Goal: Task Accomplishment & Management: Manage account settings

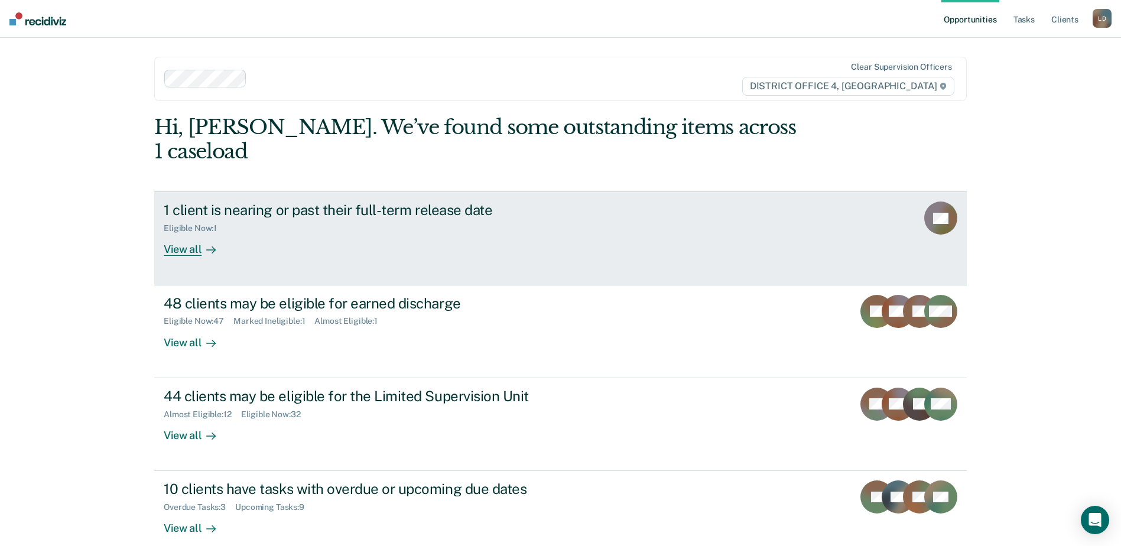
click at [219, 201] on div "1 client is nearing or past their full-term release date" at bounding box center [371, 209] width 415 height 17
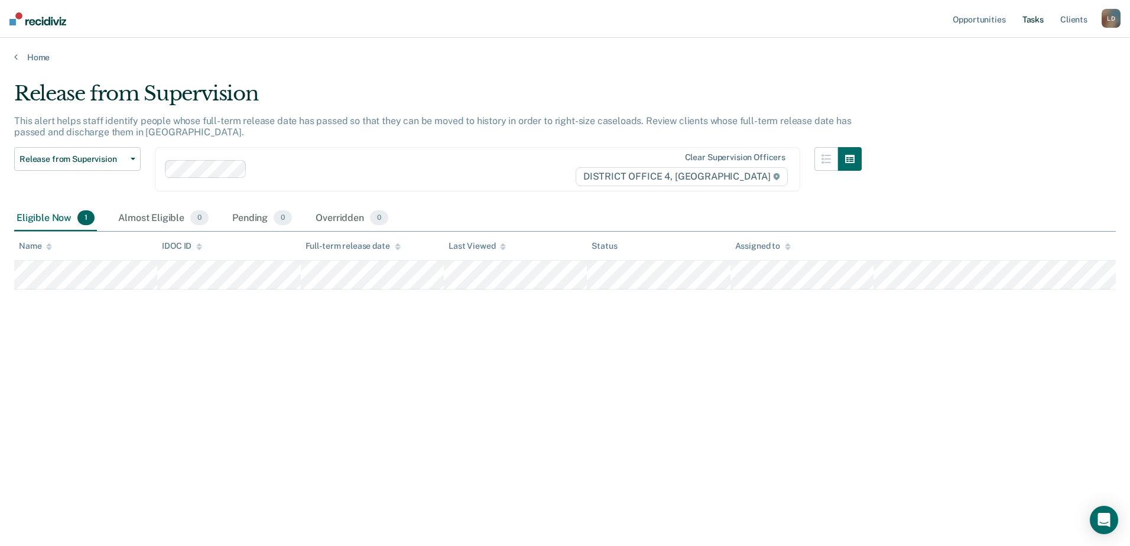
click at [1034, 18] on link "Tasks" at bounding box center [1033, 19] width 26 height 38
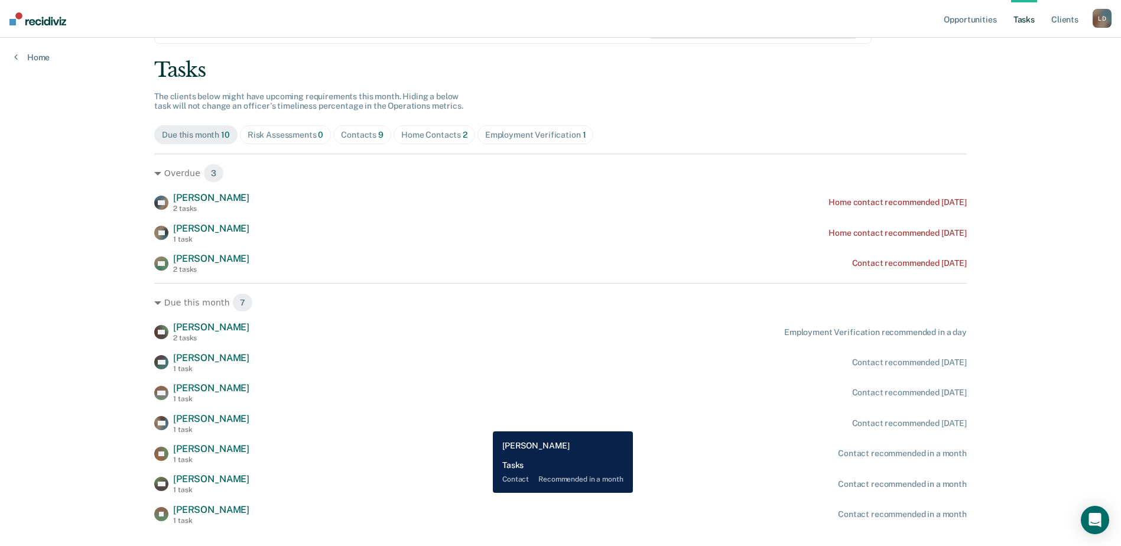
scroll to position [83, 0]
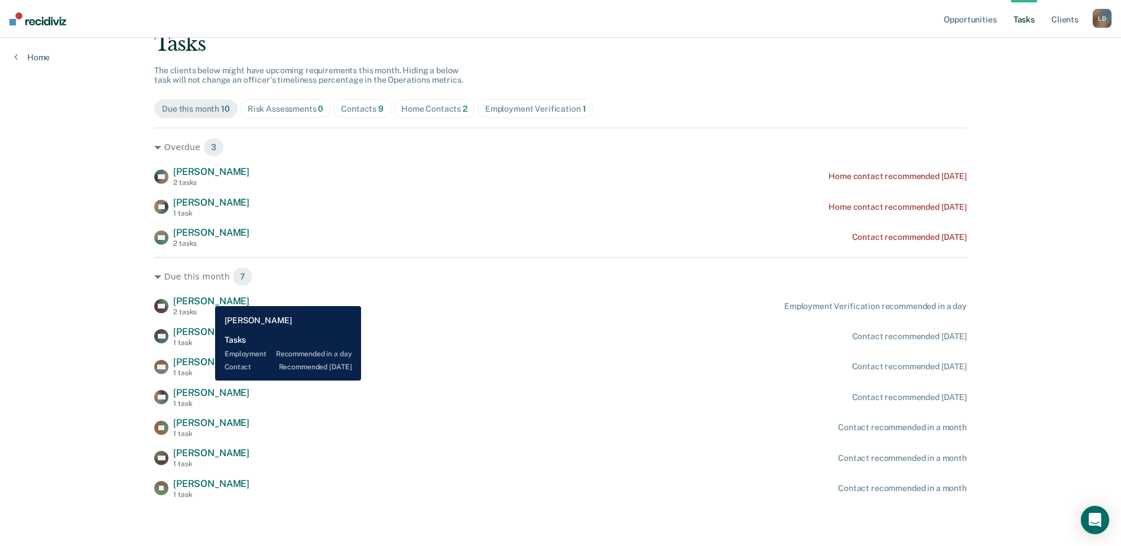
click at [206, 297] on span "[PERSON_NAME]" at bounding box center [211, 300] width 76 height 11
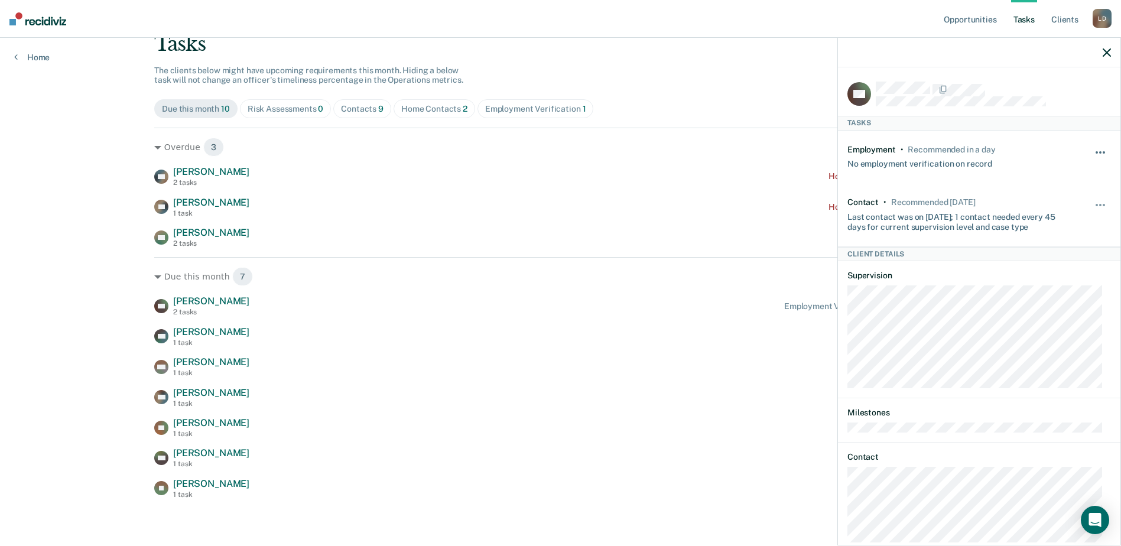
click at [1099, 151] on span "button" at bounding box center [1100, 152] width 2 height 2
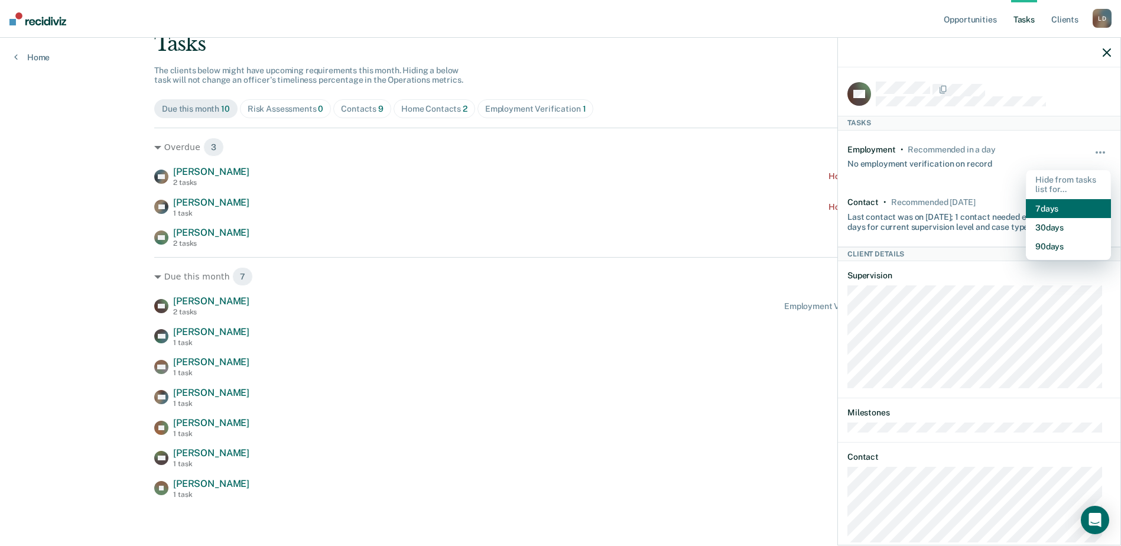
click at [1067, 206] on button "7 days" at bounding box center [1068, 208] width 85 height 19
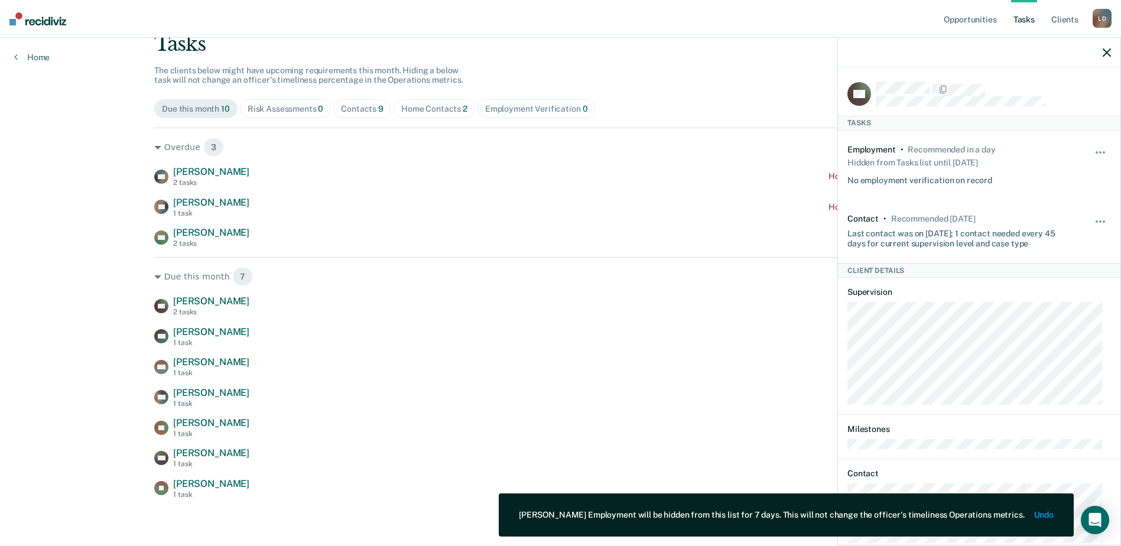
click at [1105, 49] on icon "button" at bounding box center [1106, 52] width 8 height 8
